Goal: Navigation & Orientation: Find specific page/section

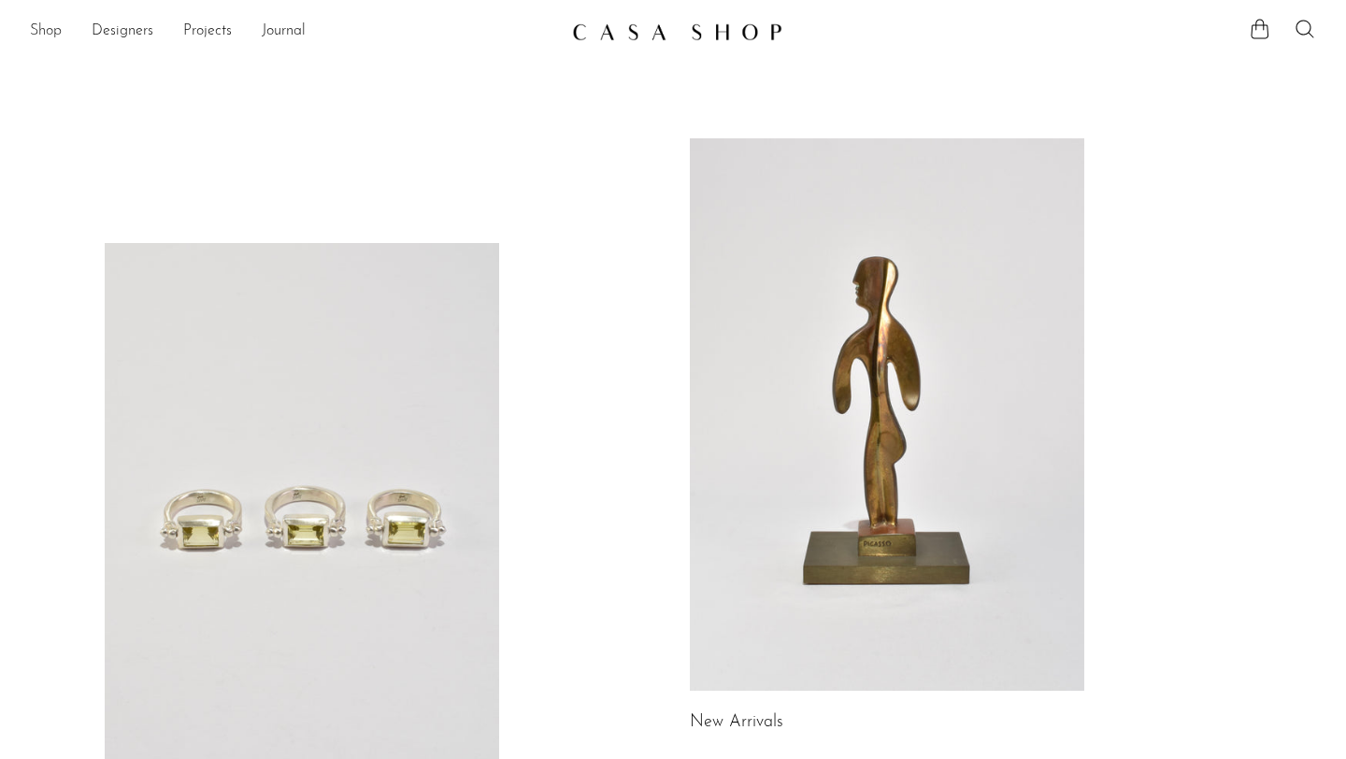
click at [50, 27] on link "Shop" at bounding box center [46, 32] width 32 height 24
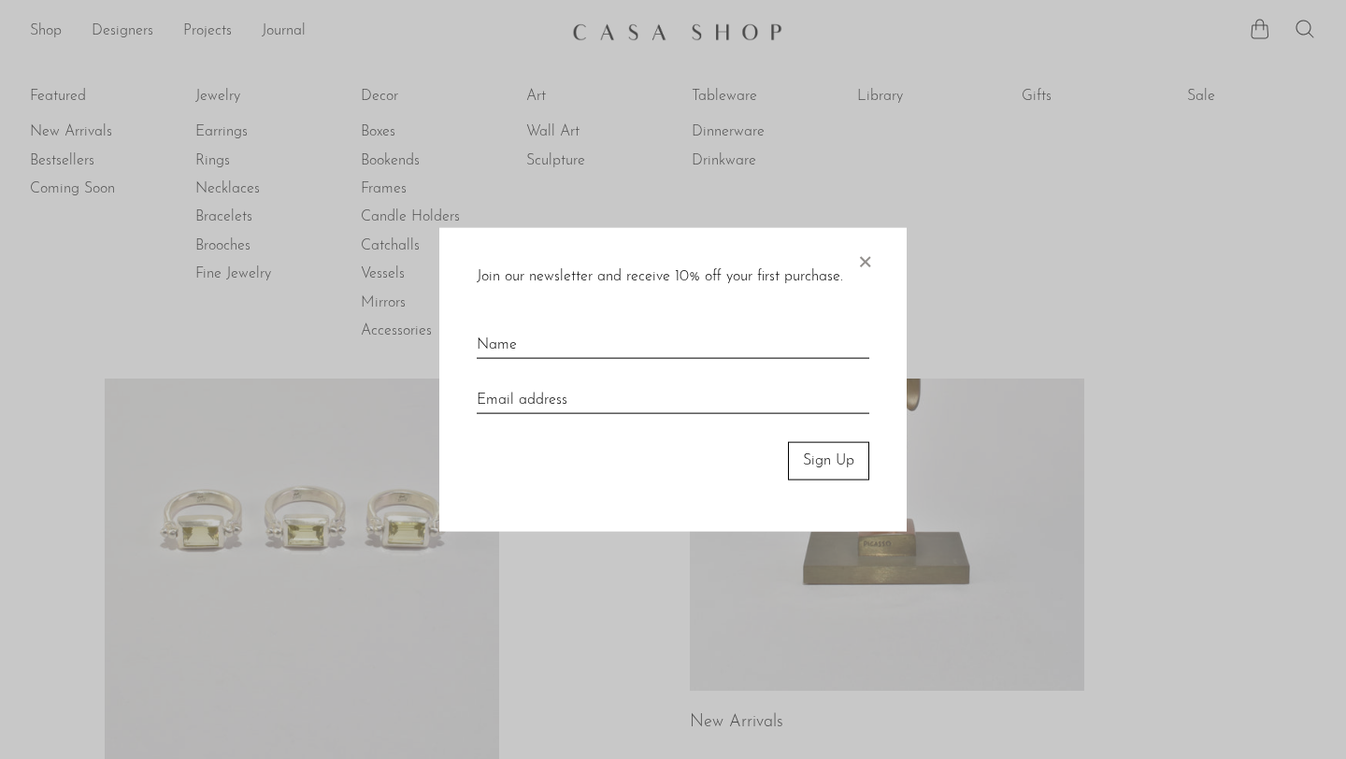
click at [870, 255] on span "×" at bounding box center [864, 258] width 19 height 60
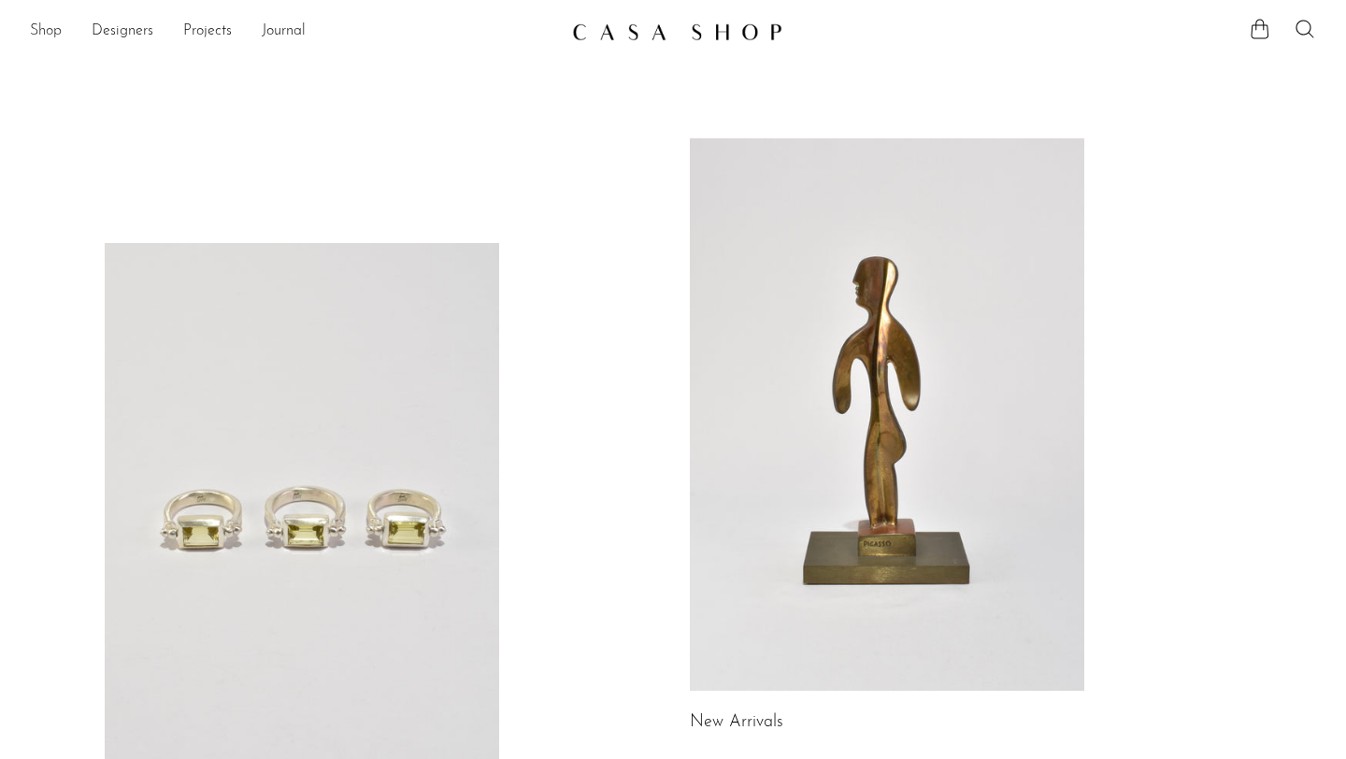
click at [50, 38] on link "Shop" at bounding box center [46, 32] width 32 height 24
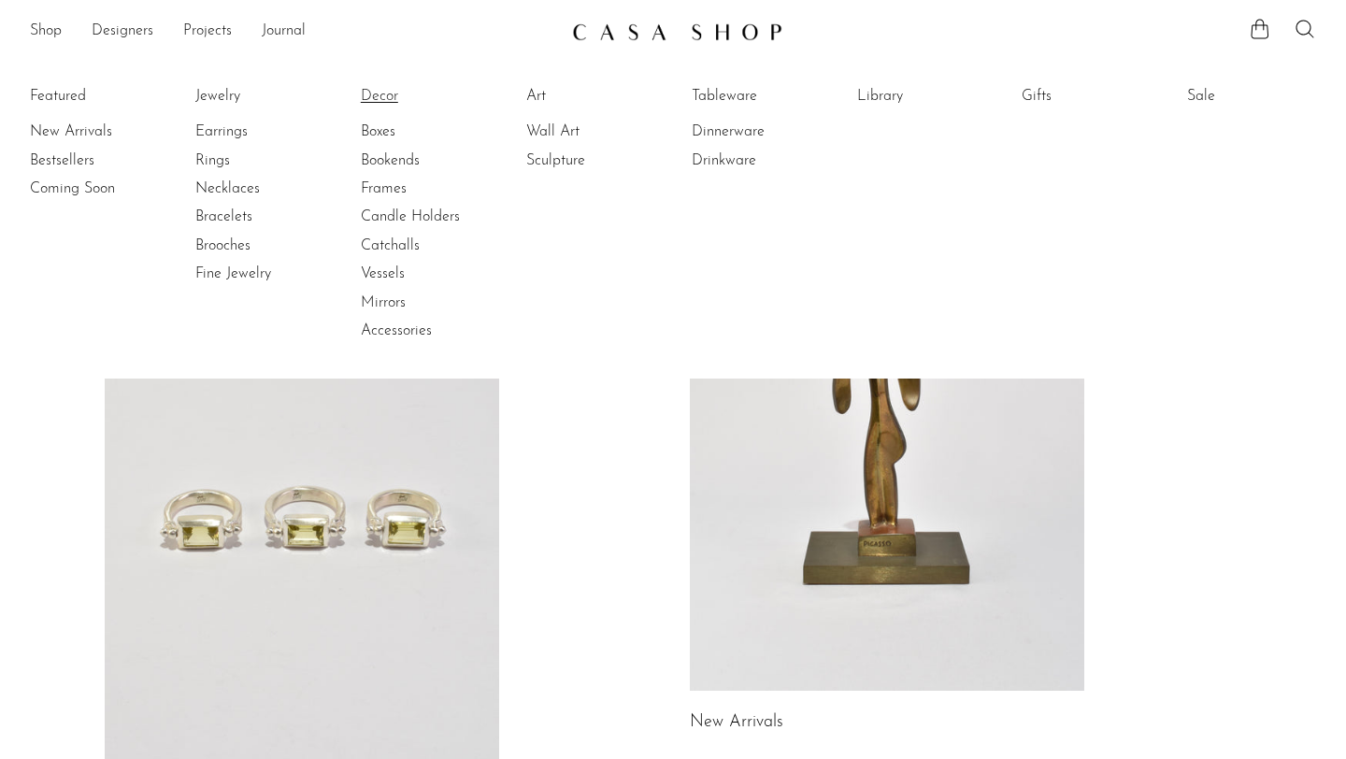
click at [380, 99] on link "Decor" at bounding box center [431, 96] width 140 height 21
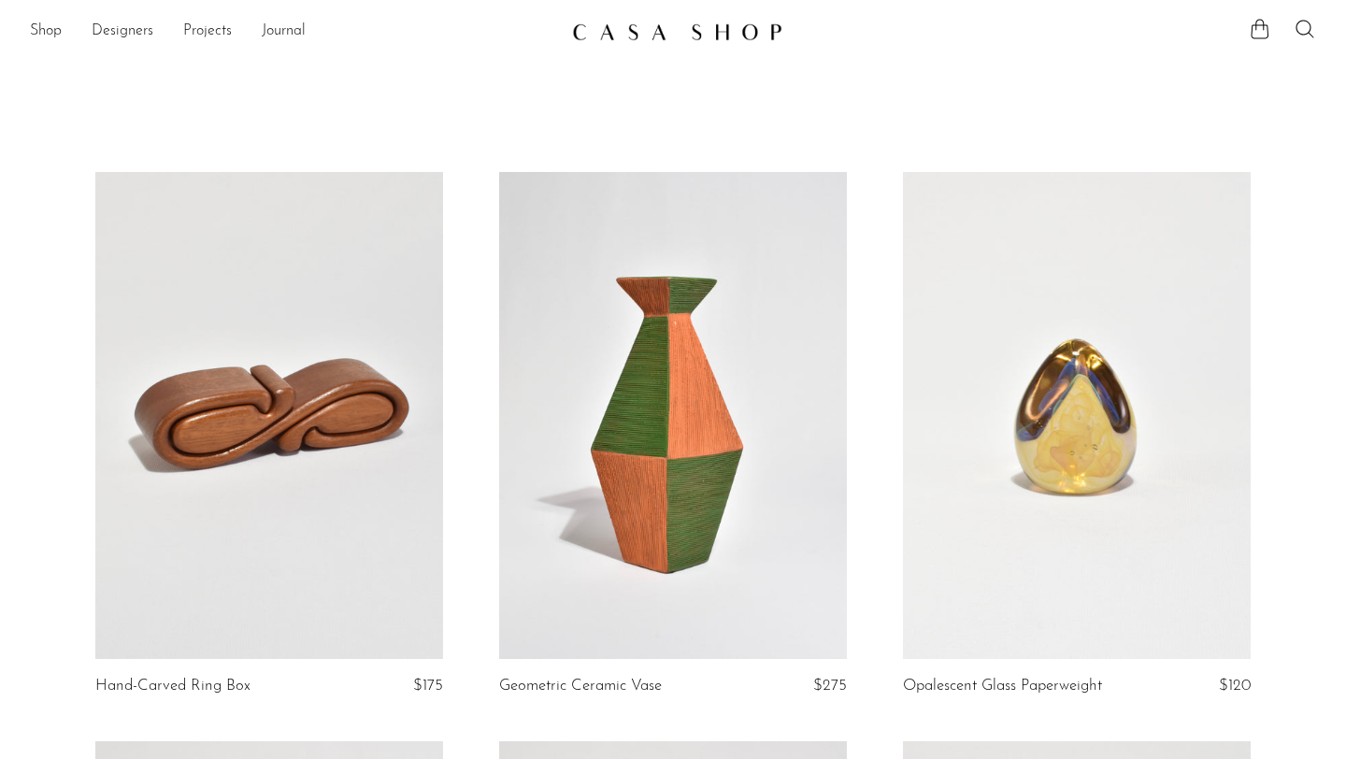
drag, startPoint x: 1289, startPoint y: 64, endPoint x: 957, endPoint y: 66, distance: 331.9
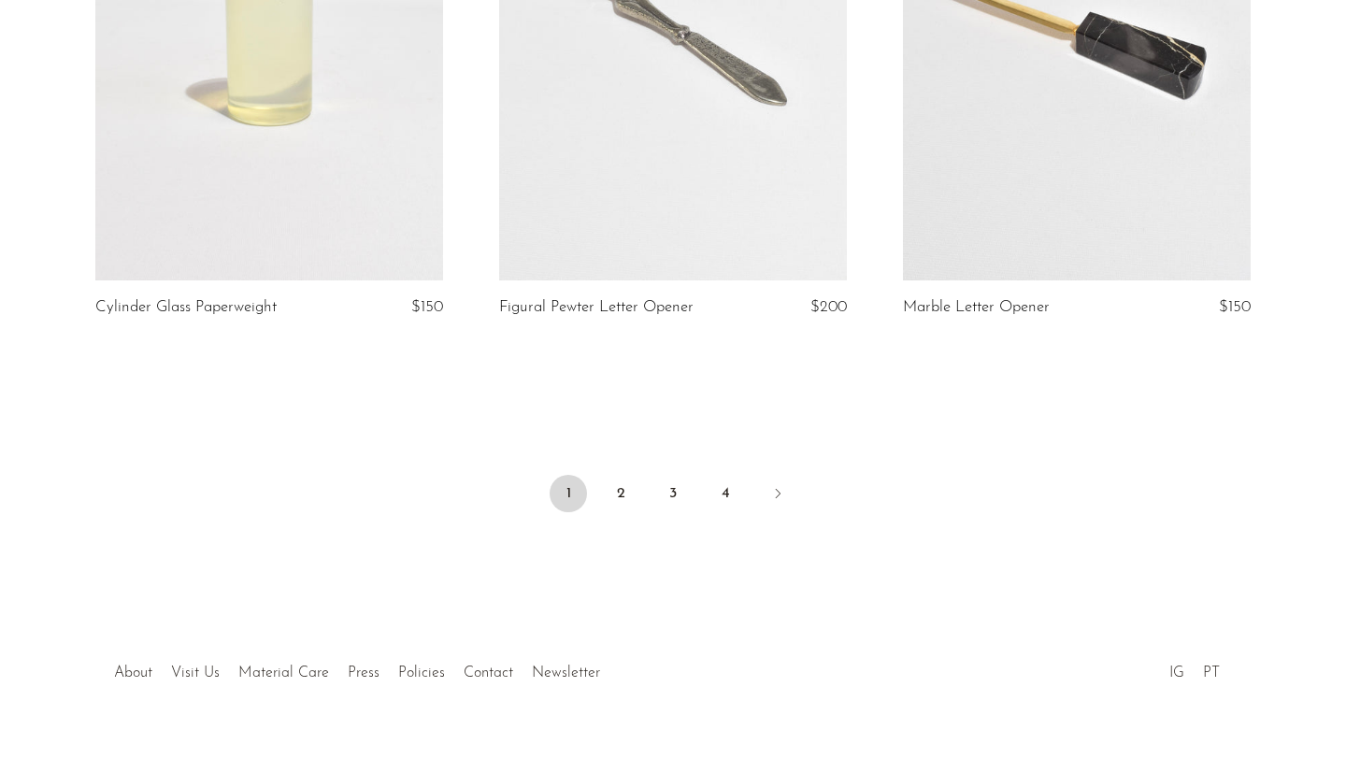
scroll to position [6723, 0]
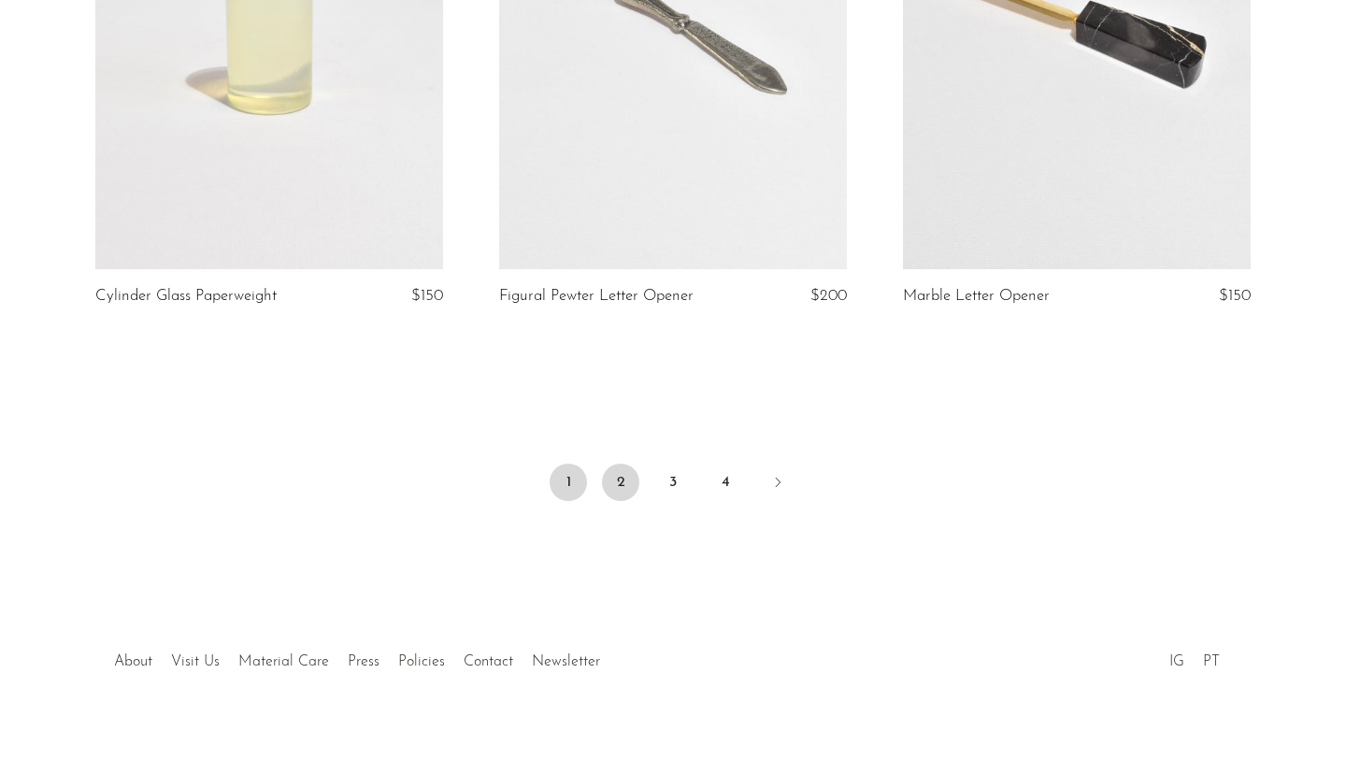
click at [622, 479] on link "2" at bounding box center [620, 482] width 37 height 37
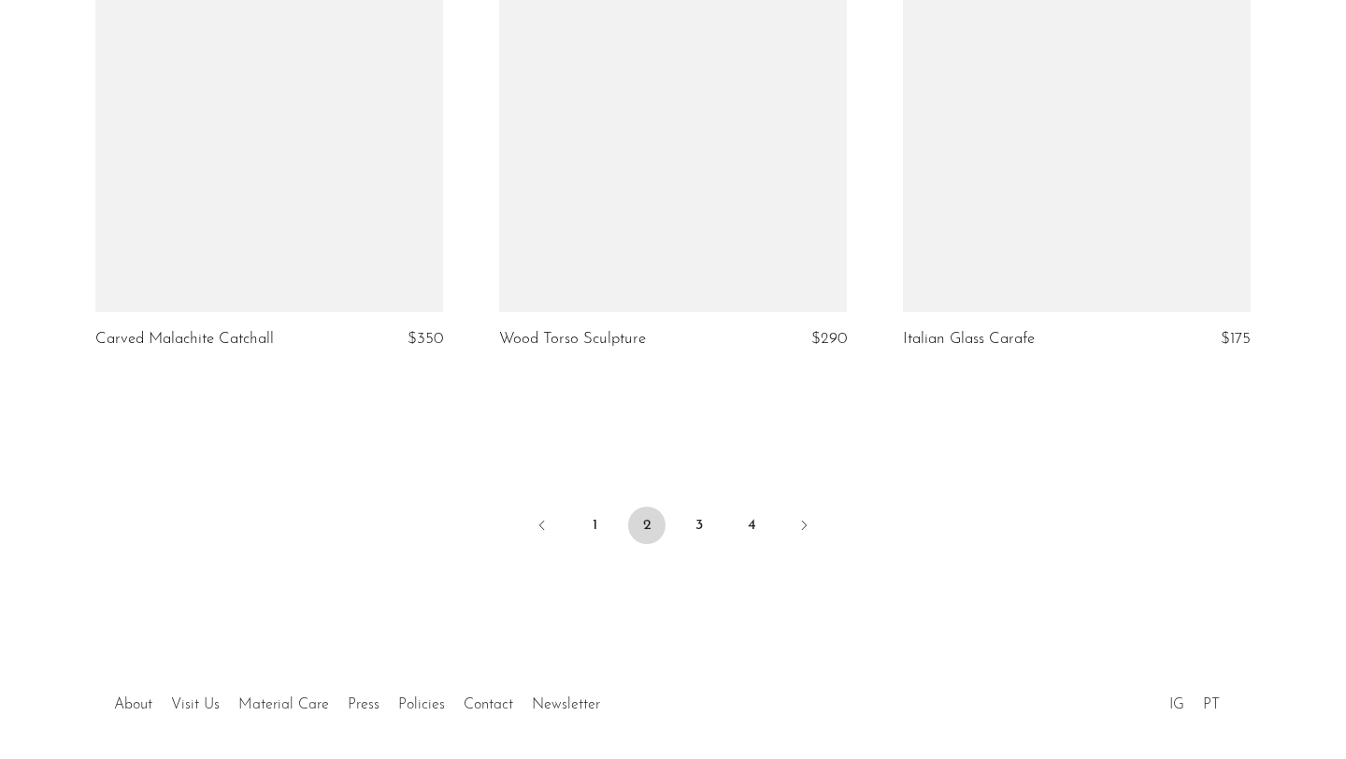
scroll to position [6624, 0]
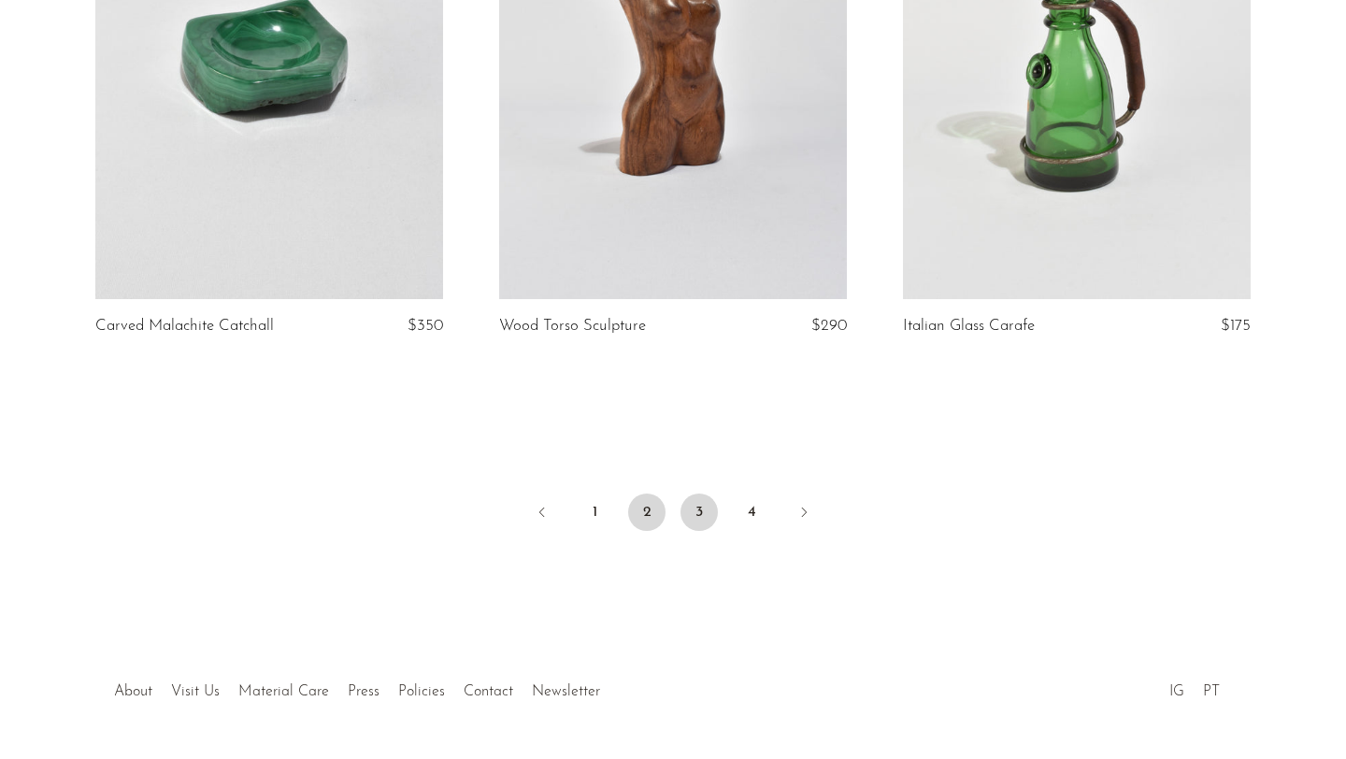
click at [700, 511] on link "3" at bounding box center [699, 512] width 37 height 37
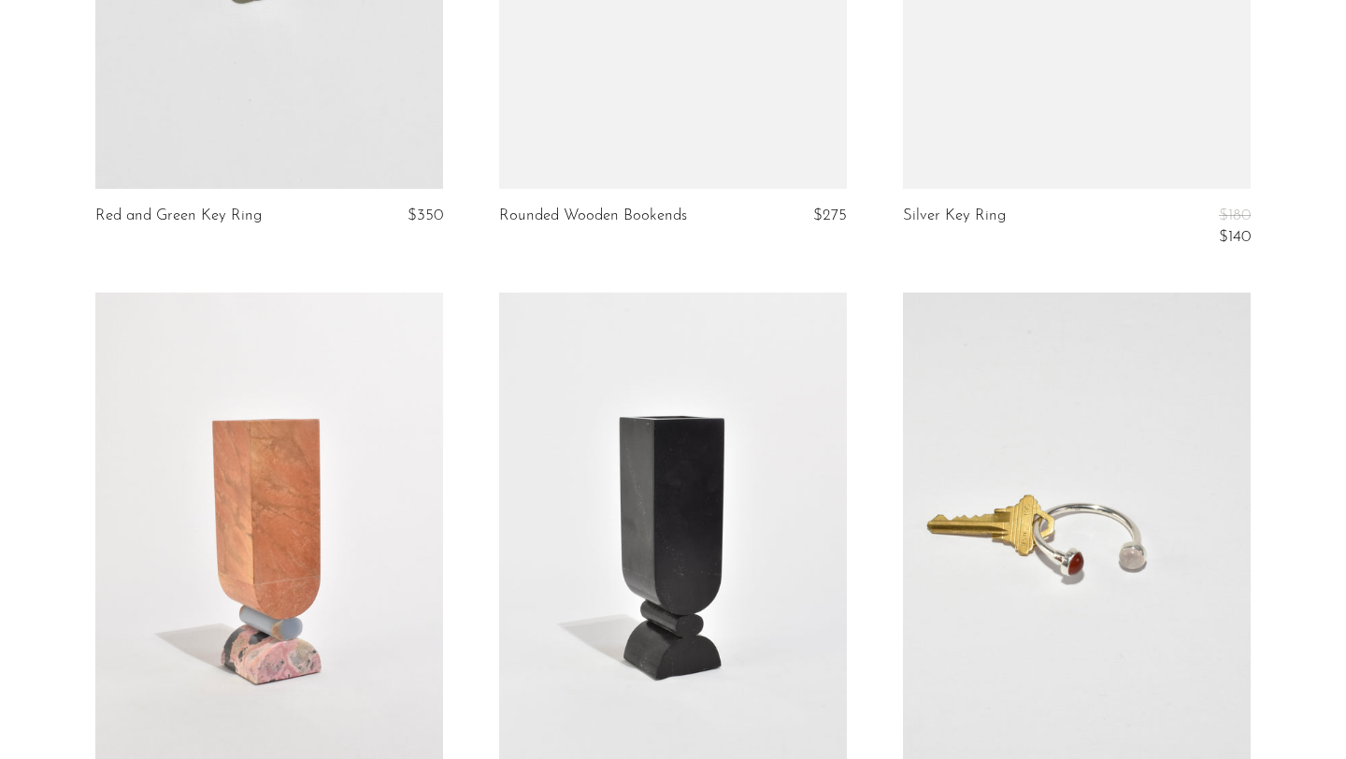
scroll to position [6720, 0]
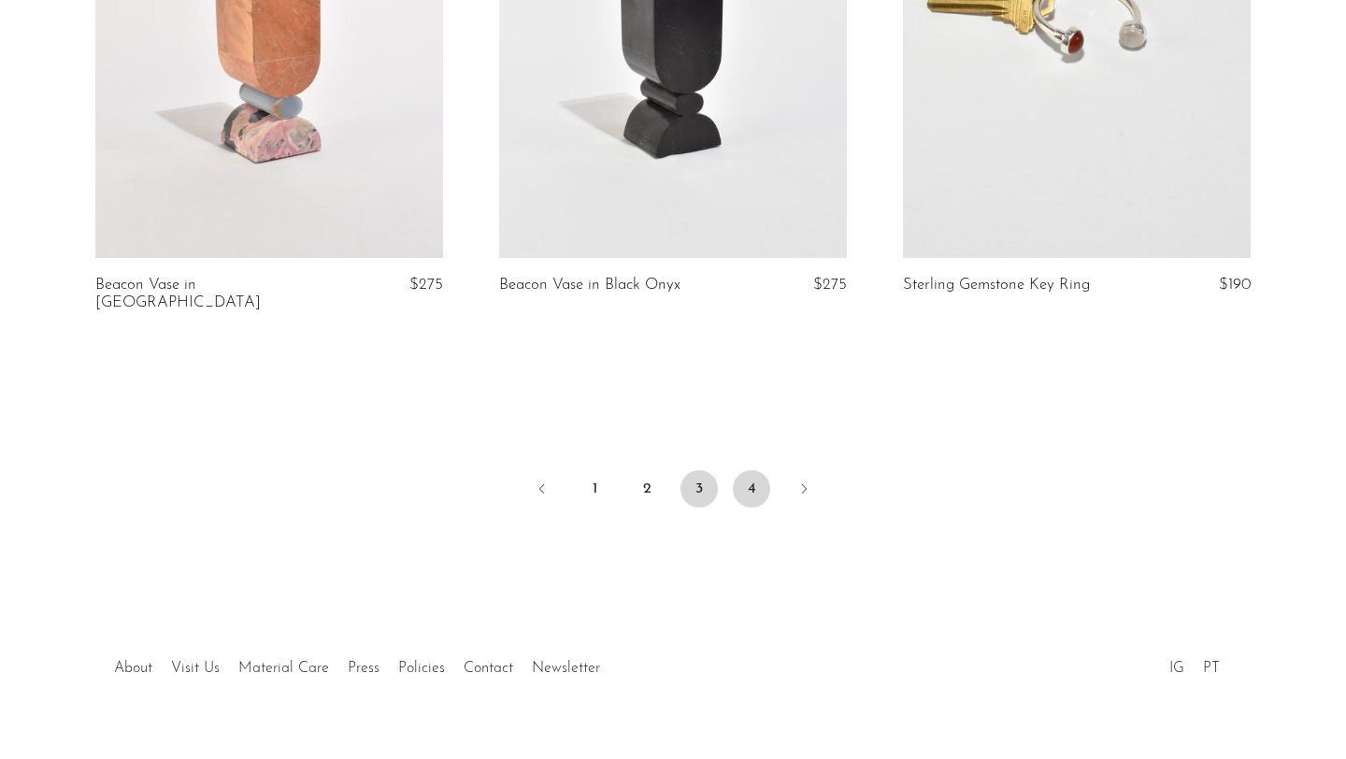
click at [746, 470] on link "4" at bounding box center [751, 488] width 37 height 37
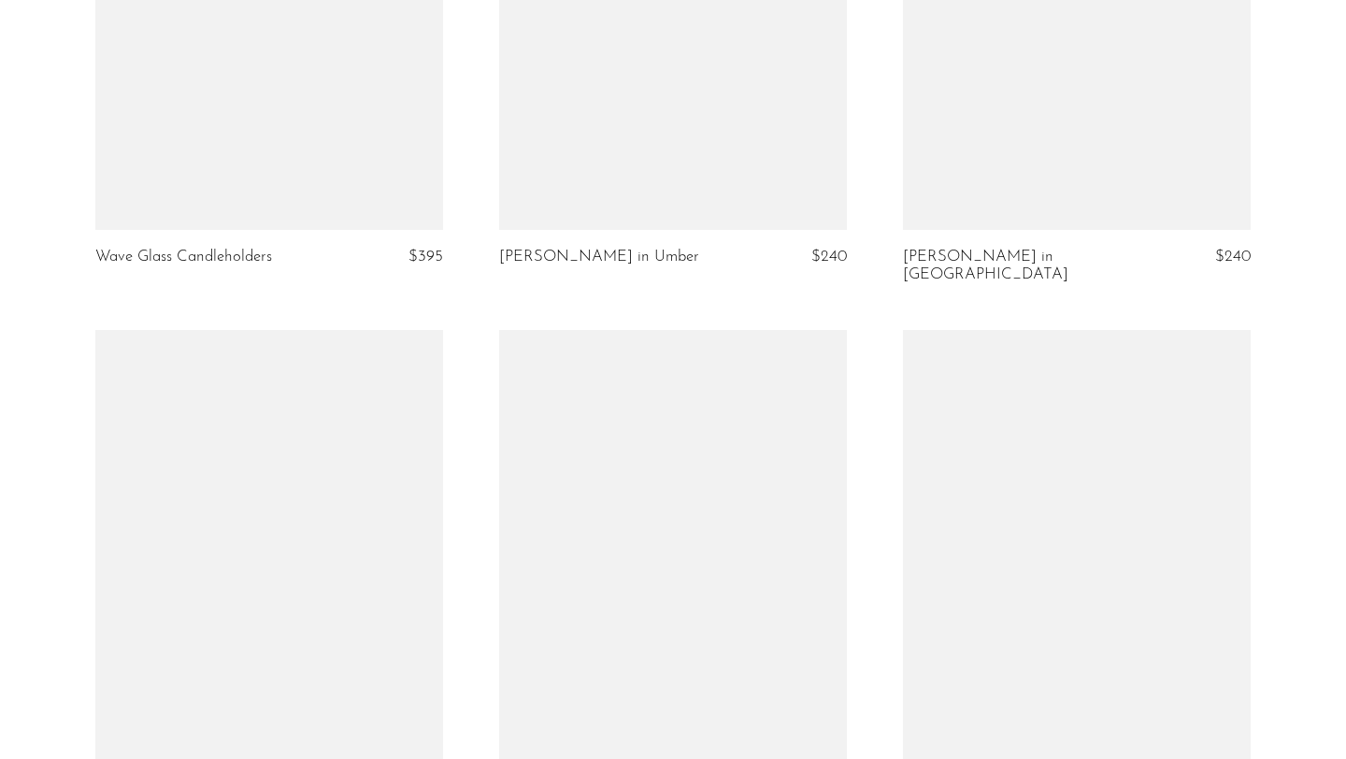
scroll to position [3826, 0]
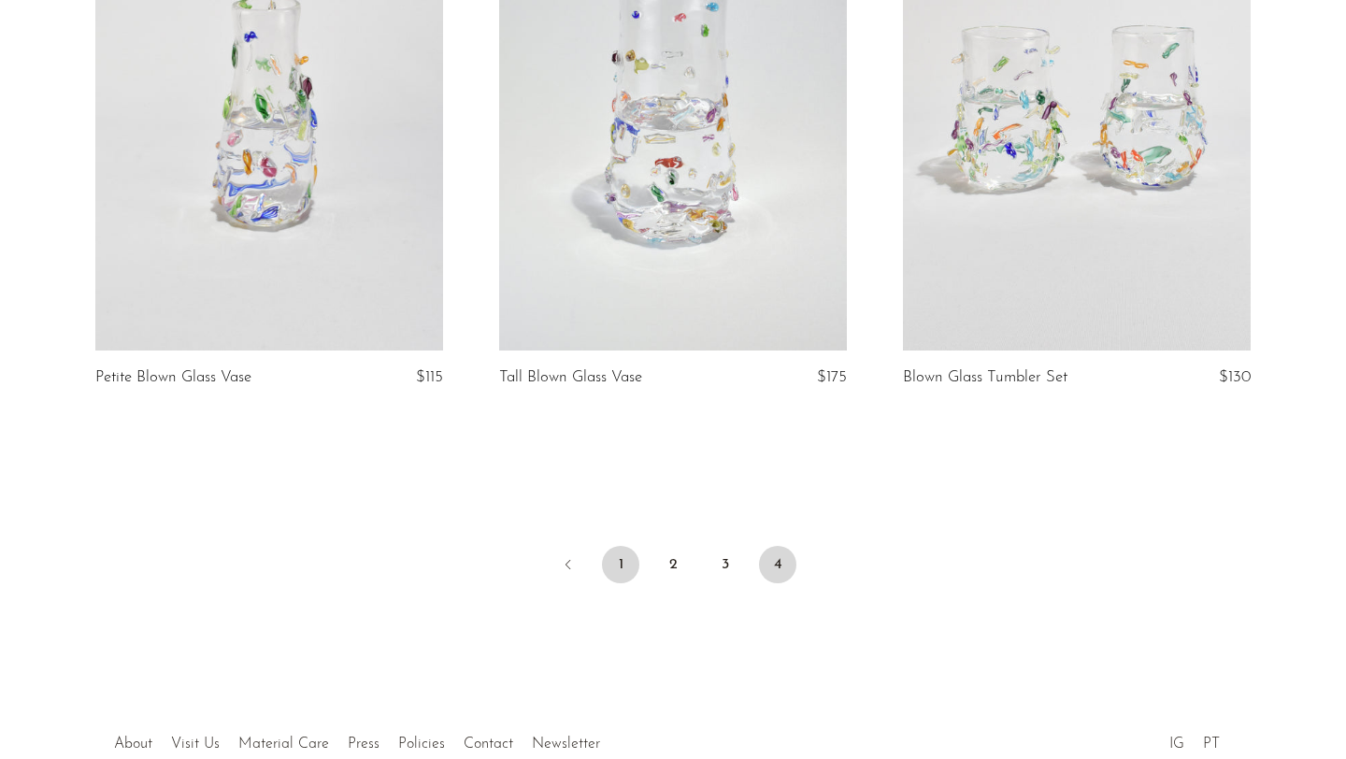
click at [622, 549] on link "1" at bounding box center [620, 564] width 37 height 37
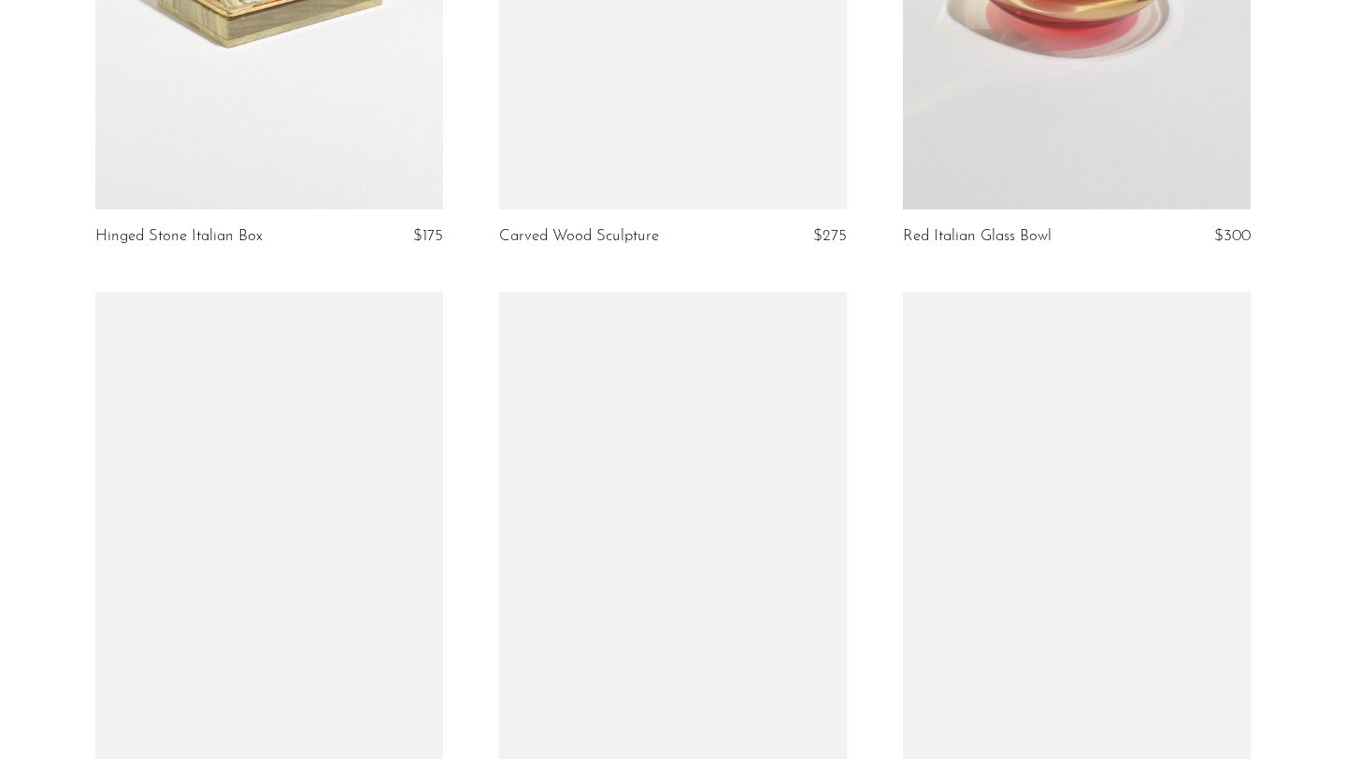
scroll to position [2455, 0]
